Goal: Transaction & Acquisition: Obtain resource

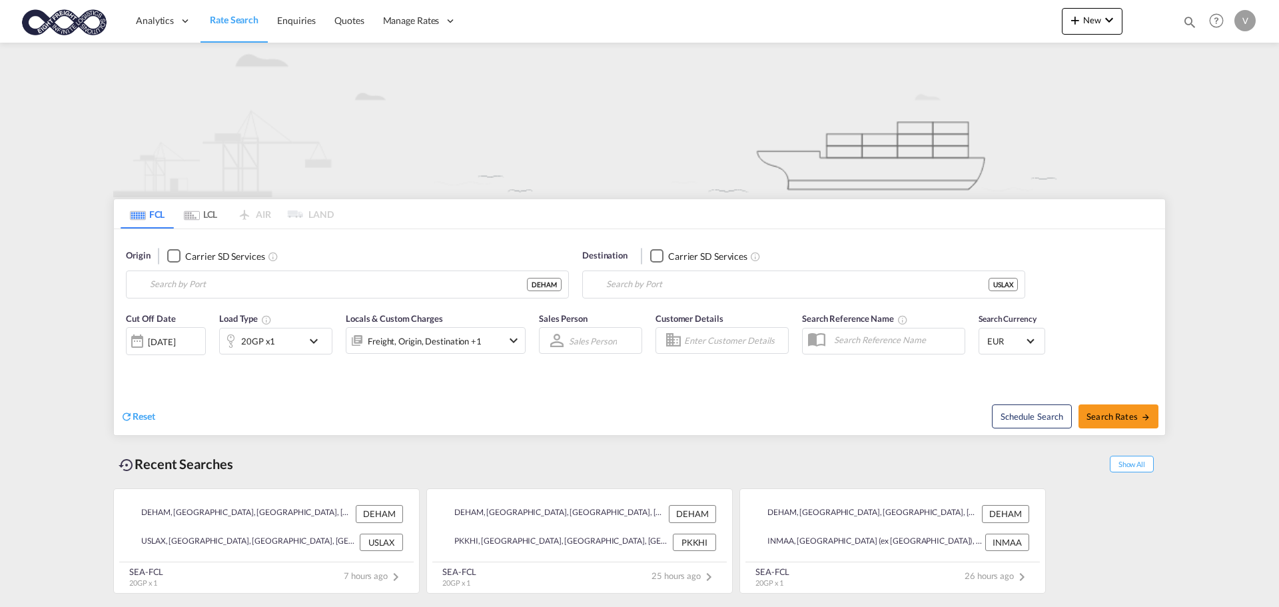
type input "[GEOGRAPHIC_DATA], [GEOGRAPHIC_DATA]"
click at [638, 279] on input "[GEOGRAPHIC_DATA], [GEOGRAPHIC_DATA], USLAX" at bounding box center [797, 284] width 382 height 20
click at [656, 285] on input "bur sud" at bounding box center [812, 284] width 412 height 20
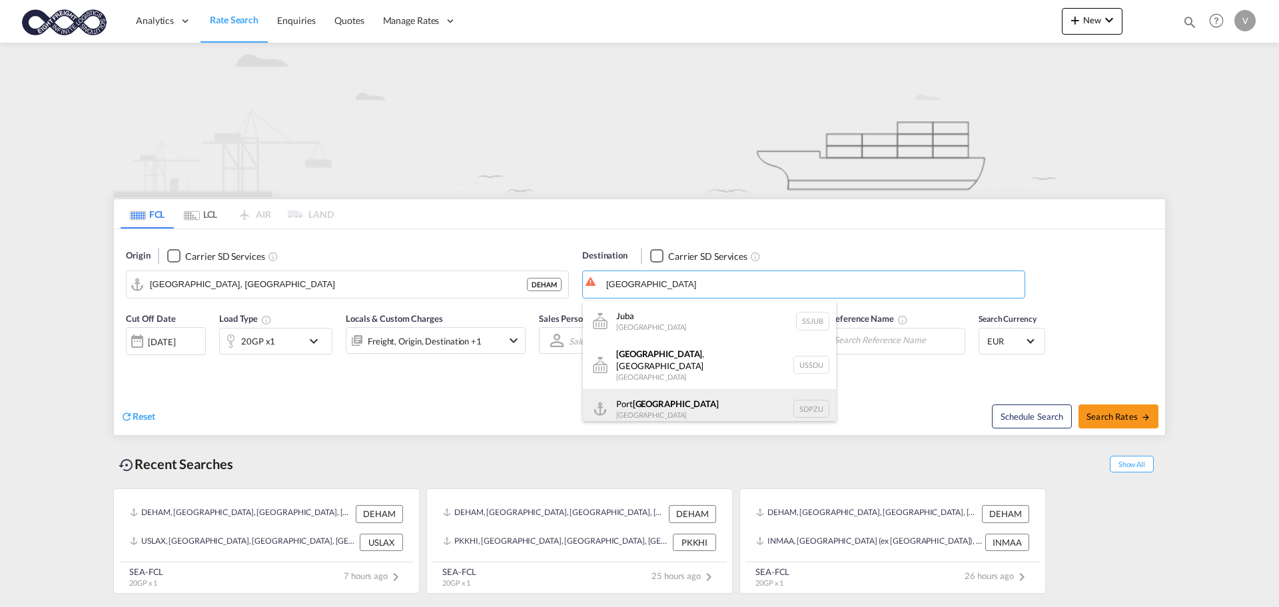
click at [651, 392] on div "[GEOGRAPHIC_DATA] [GEOGRAPHIC_DATA] SDPZU" at bounding box center [709, 409] width 253 height 40
type input "[GEOGRAPHIC_DATA], SDPZU"
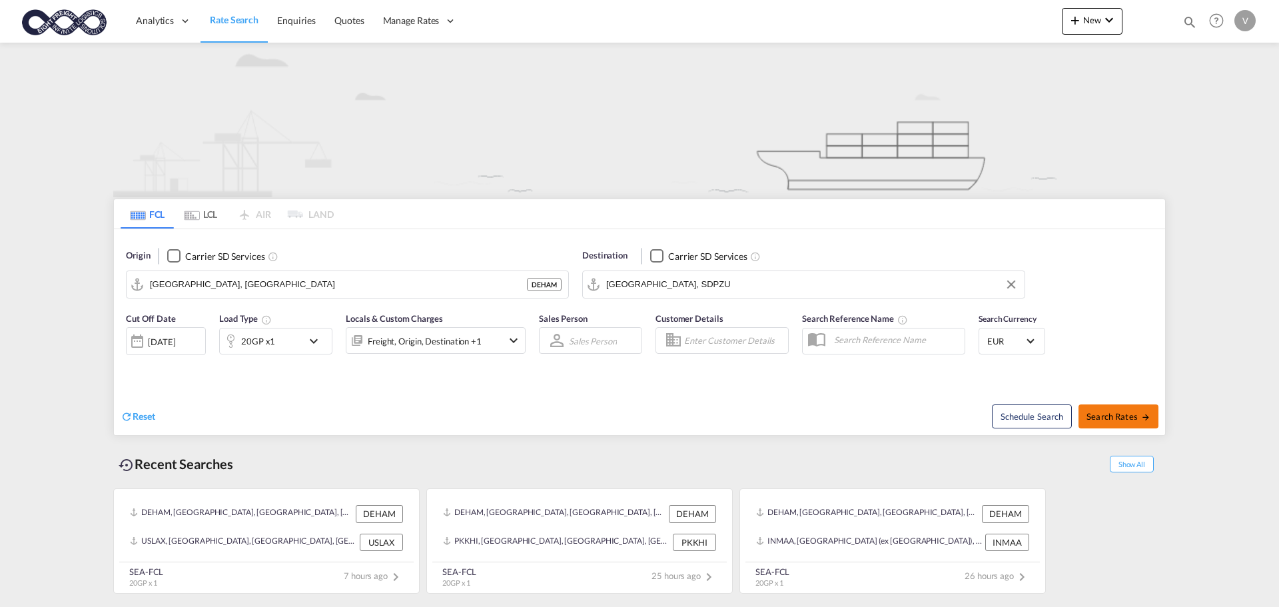
click at [1132, 420] on span "Search Rates" at bounding box center [1119, 416] width 64 height 11
type input "DEHAM to SDPZU / [DATE]"
